Goal: Information Seeking & Learning: Learn about a topic

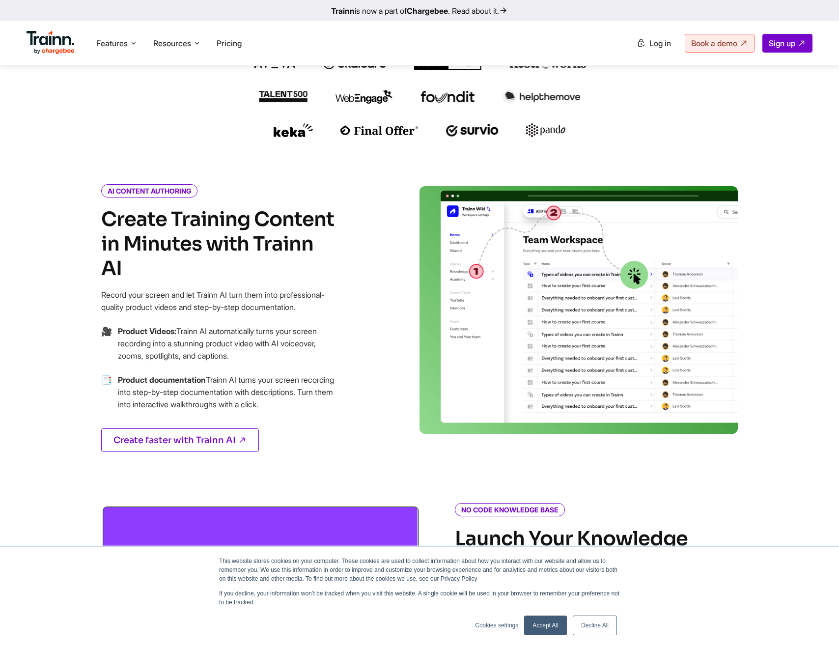
scroll to position [409, 0]
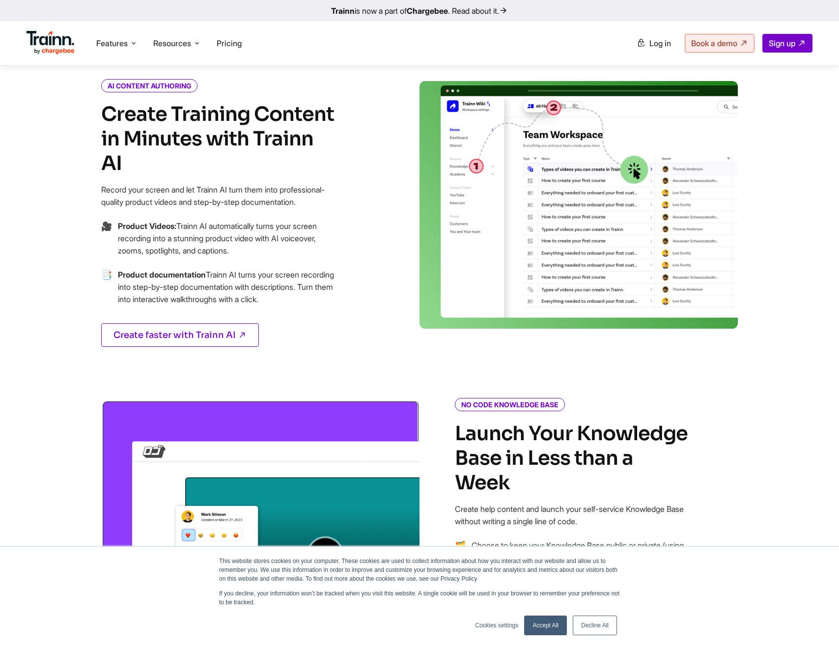
click at [544, 626] on link "Accept All" at bounding box center [545, 625] width 43 height 20
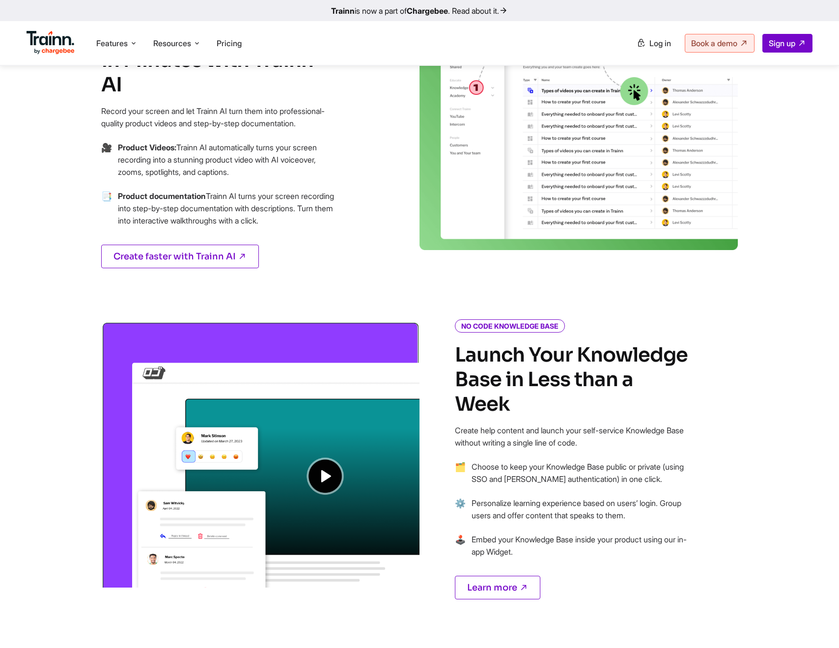
scroll to position [561, 0]
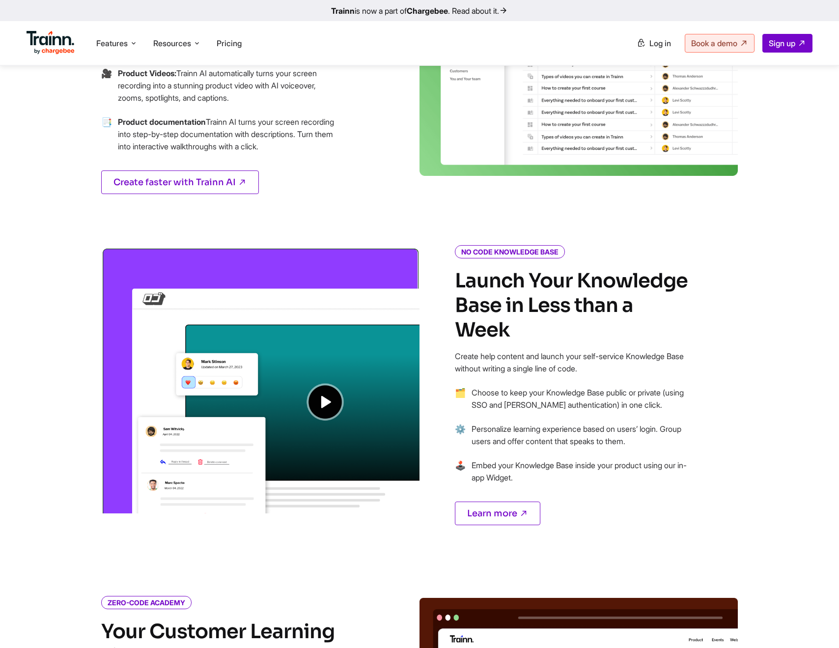
click at [330, 407] on img at bounding box center [260, 380] width 318 height 266
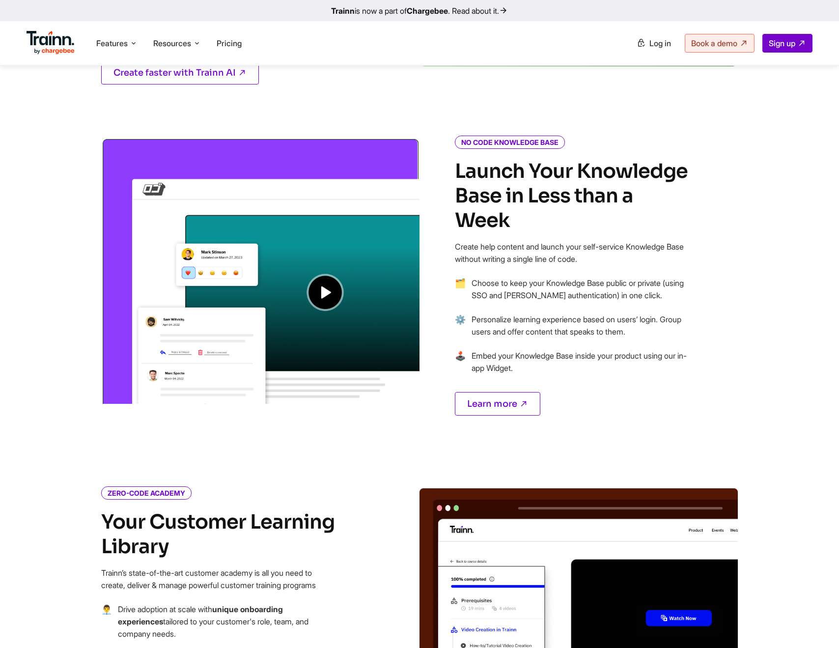
scroll to position [701, 0]
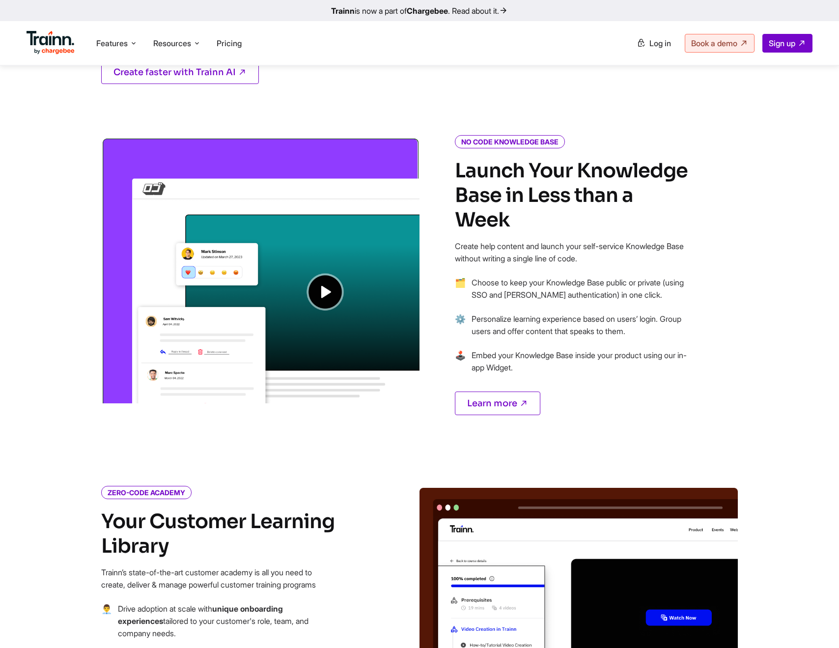
click at [338, 287] on img at bounding box center [260, 270] width 318 height 266
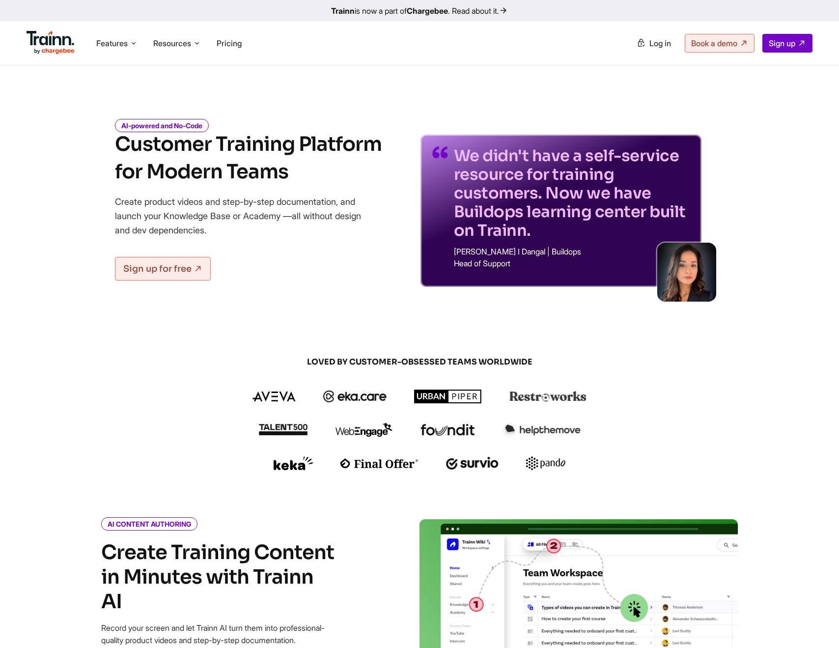
scroll to position [0, 0]
click at [231, 45] on span "Pricing" at bounding box center [229, 43] width 25 height 10
click at [110, 41] on span "Features" at bounding box center [111, 43] width 31 height 11
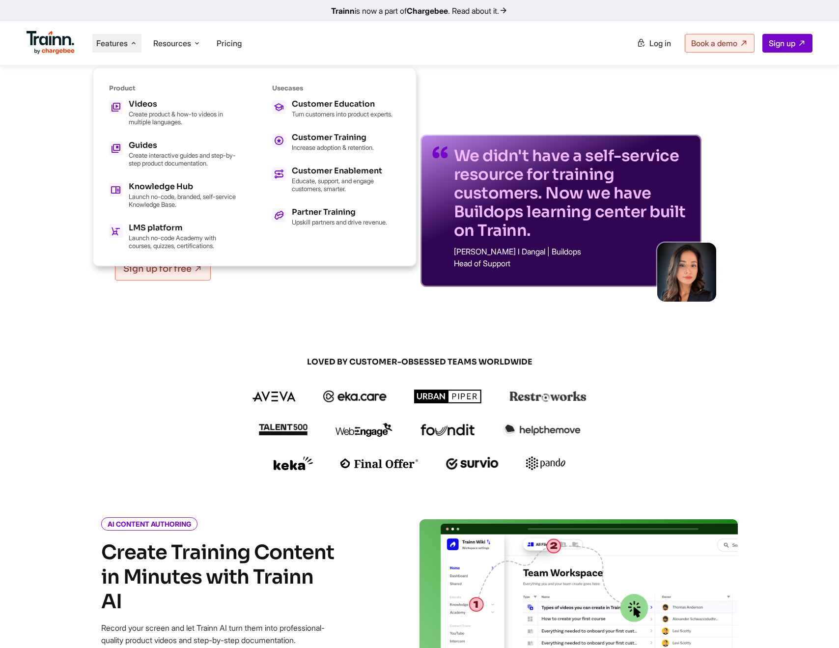
click at [154, 97] on div "Product Videos Create product & how-to videos in multiple languages. Guides Cre…" at bounding box center [173, 166] width 128 height 165
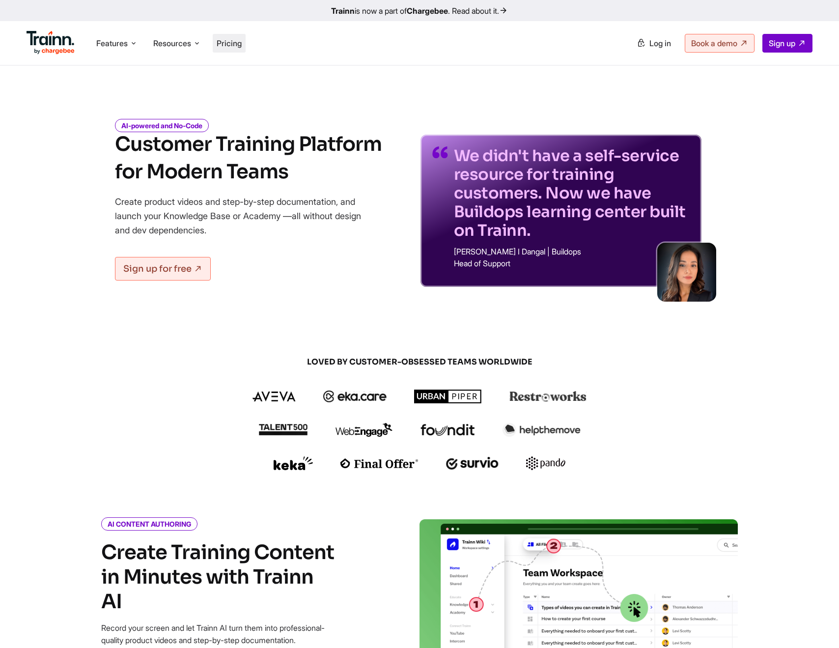
click at [224, 44] on span "Pricing" at bounding box center [229, 43] width 25 height 10
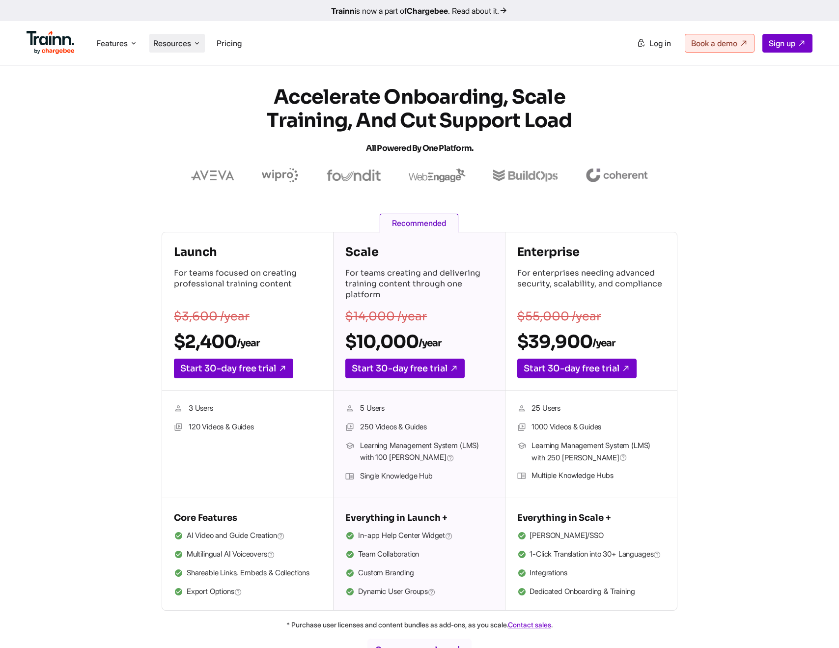
click at [174, 46] on span "Resources" at bounding box center [172, 43] width 38 height 11
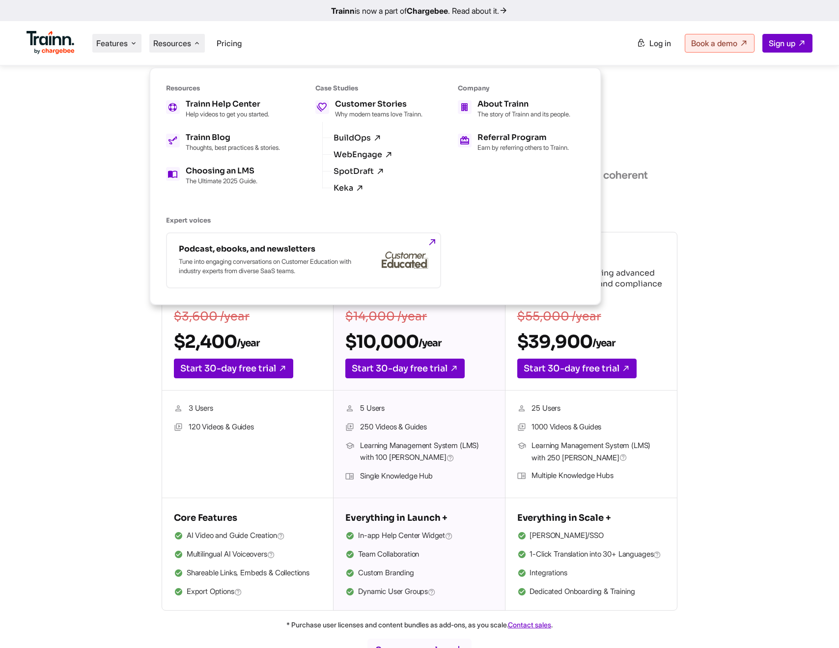
click at [112, 39] on span "Features" at bounding box center [111, 43] width 31 height 11
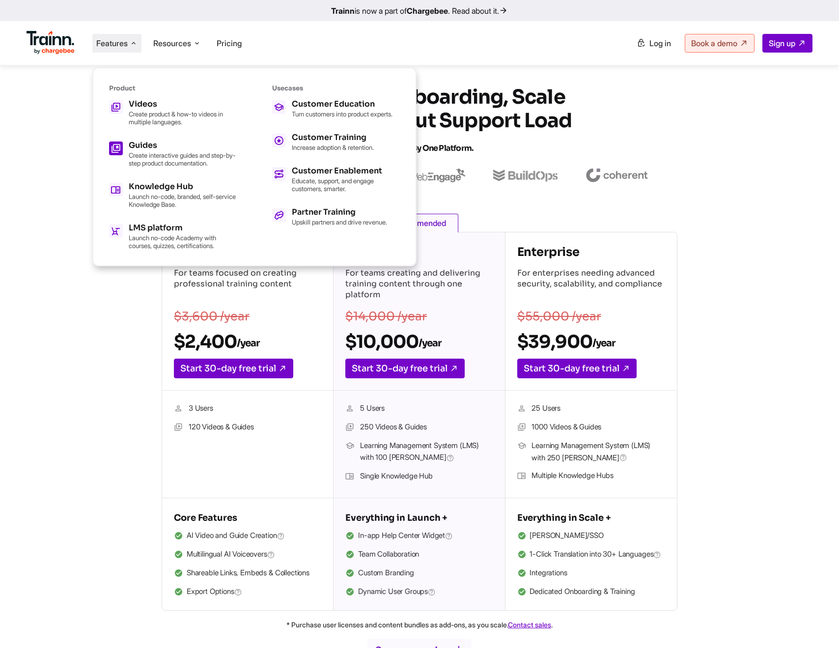
click at [168, 143] on h5 "Guides" at bounding box center [183, 145] width 108 height 8
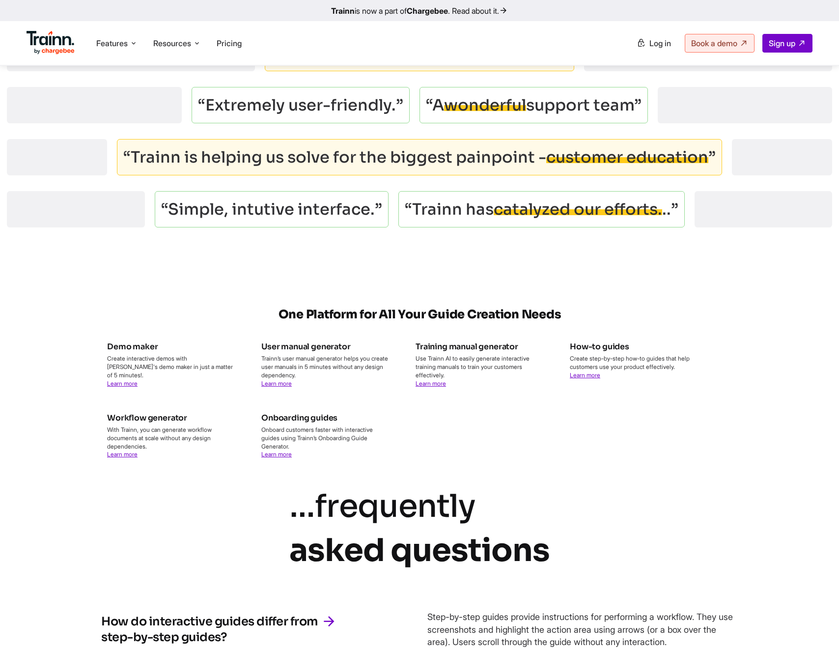
scroll to position [2005, 0]
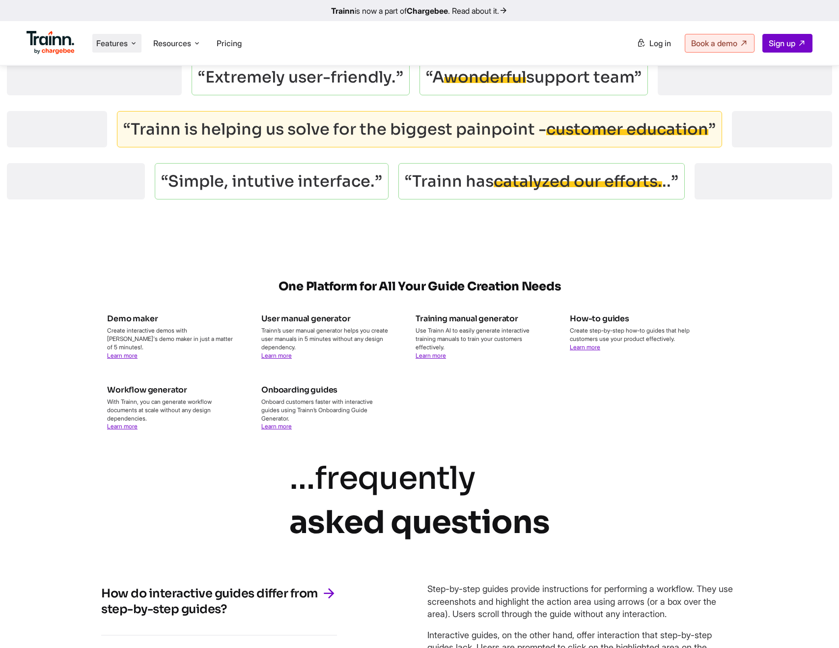
click at [119, 50] on li "Features Product Videos Create product & how-to videos in multiple languages. G…" at bounding box center [116, 43] width 49 height 19
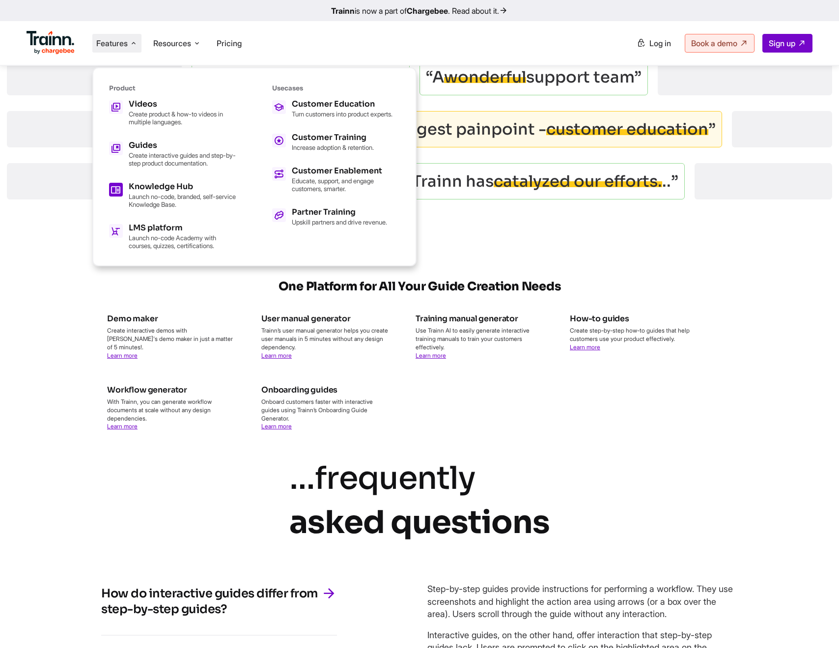
click at [206, 183] on h5 "Knowledge Hub" at bounding box center [183, 187] width 108 height 8
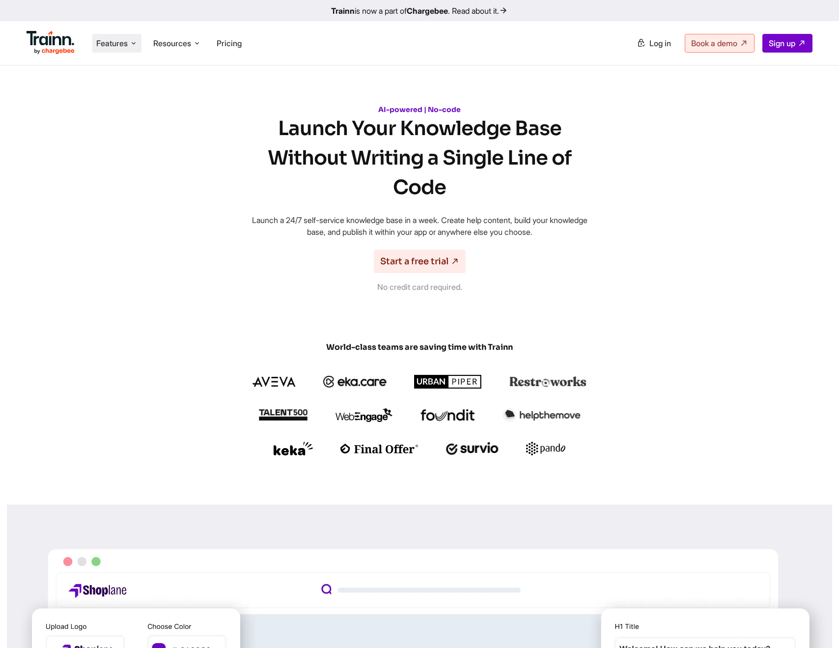
click at [110, 48] on span "Features" at bounding box center [111, 43] width 31 height 11
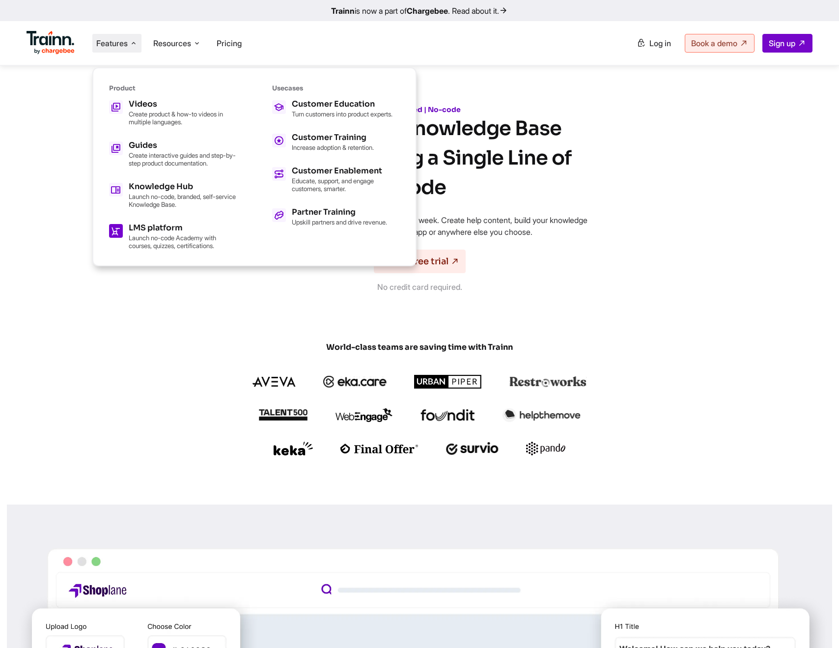
click at [177, 240] on p "Launch no-code Academy with courses, quizzes, certifications." at bounding box center [183, 242] width 108 height 16
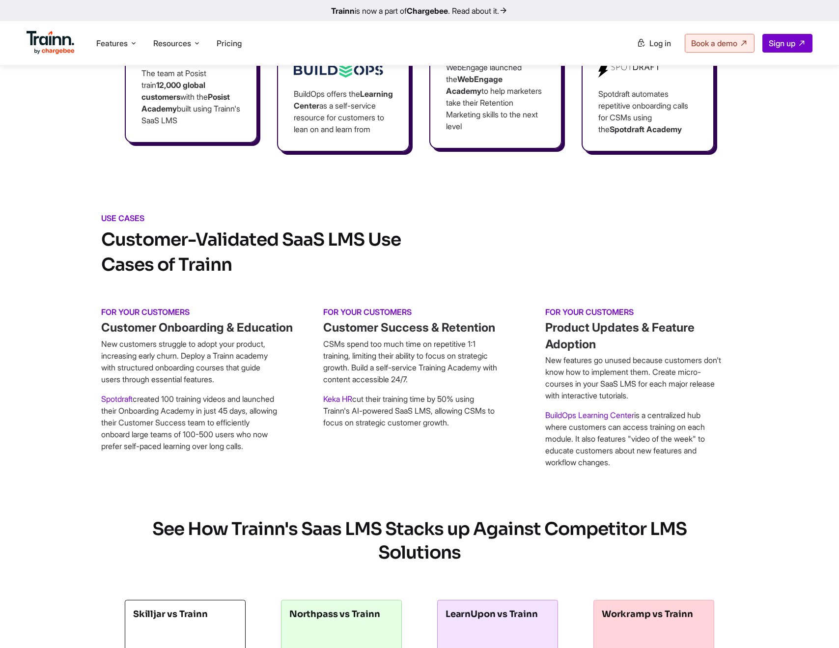
scroll to position [4436, 0]
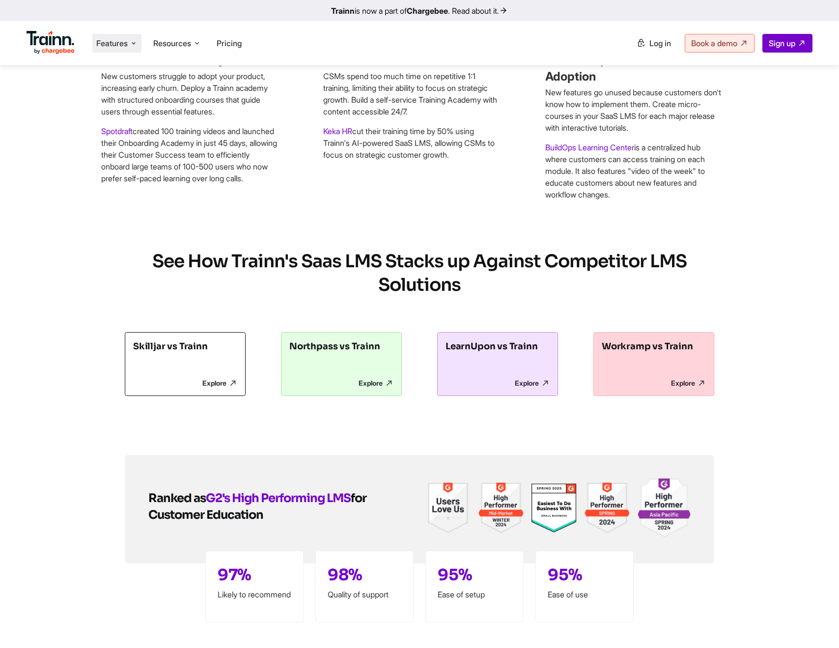
click at [126, 38] on span "Features" at bounding box center [111, 43] width 31 height 11
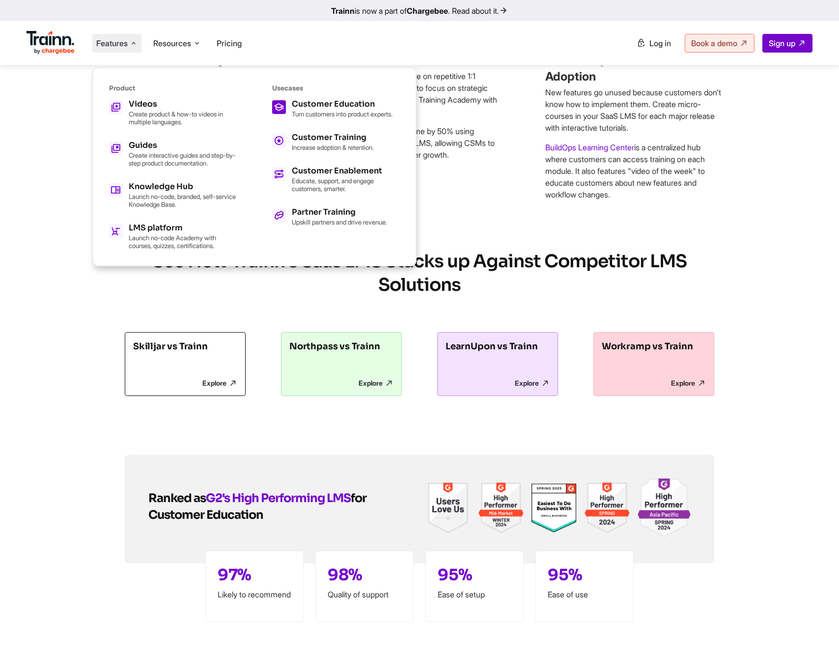
click at [330, 109] on div "Customer Education Turn customers into product experts." at bounding box center [342, 109] width 101 height 18
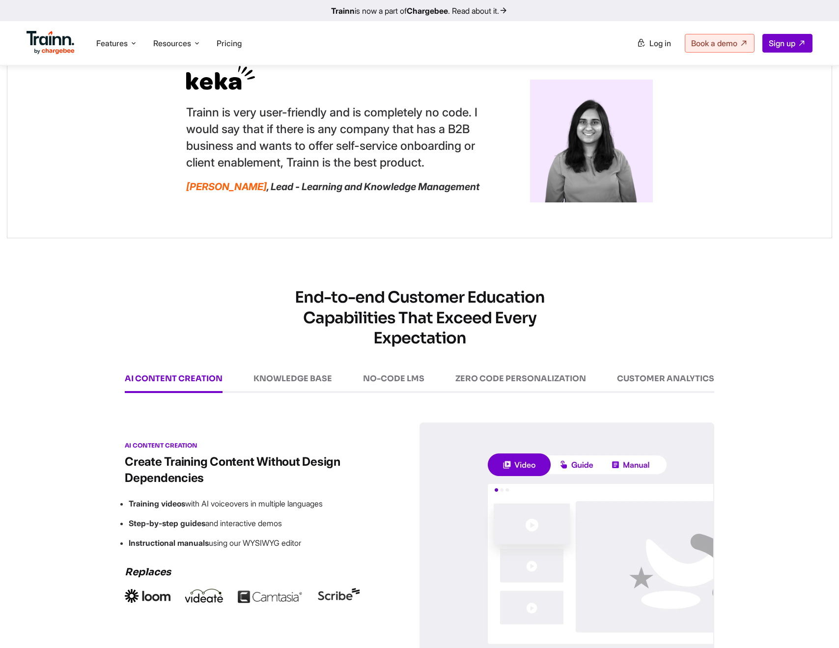
scroll to position [1185, 0]
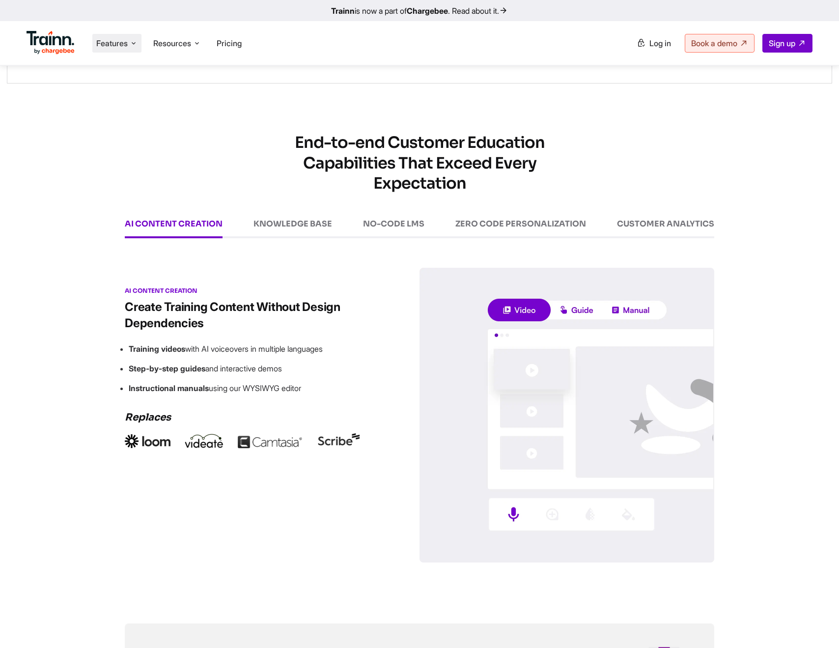
click at [115, 48] on span "Features" at bounding box center [111, 43] width 31 height 11
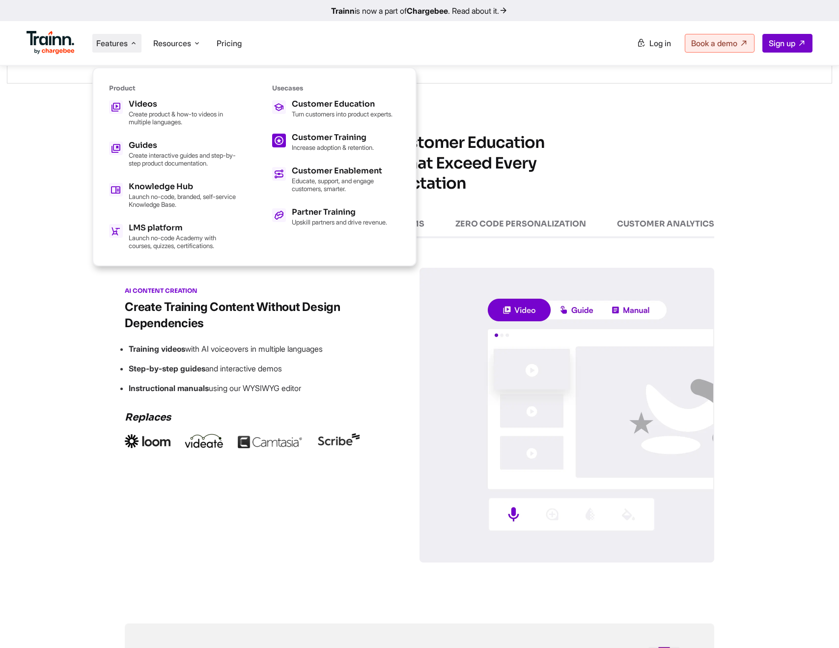
click at [323, 140] on h5 "Customer Training" at bounding box center [333, 138] width 82 height 8
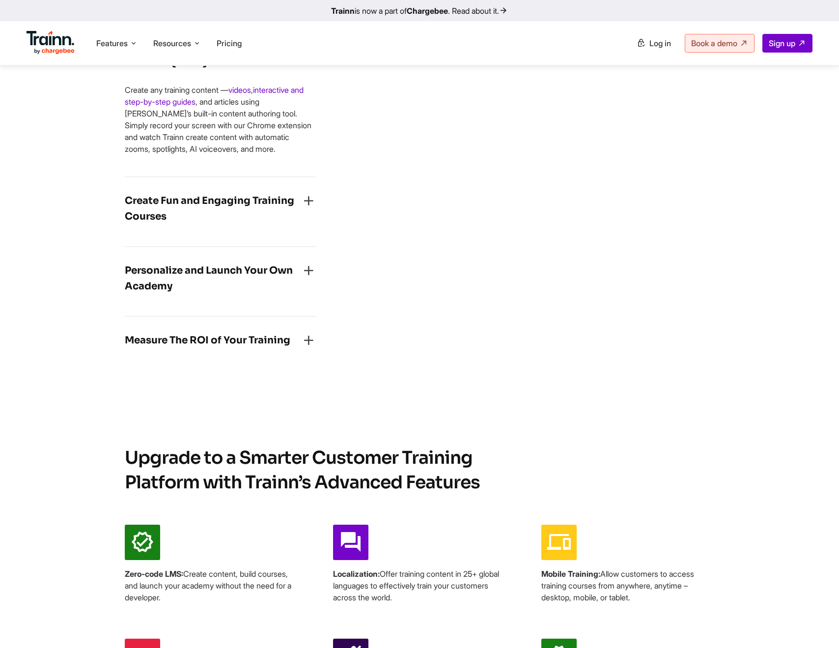
scroll to position [1431, 0]
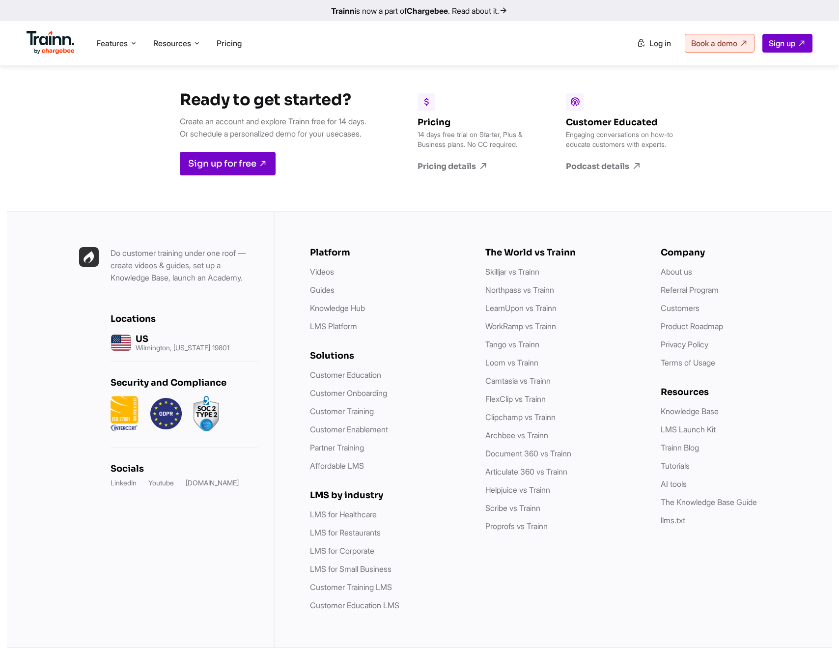
scroll to position [3293, 0]
